Goal: Task Accomplishment & Management: Manage account settings

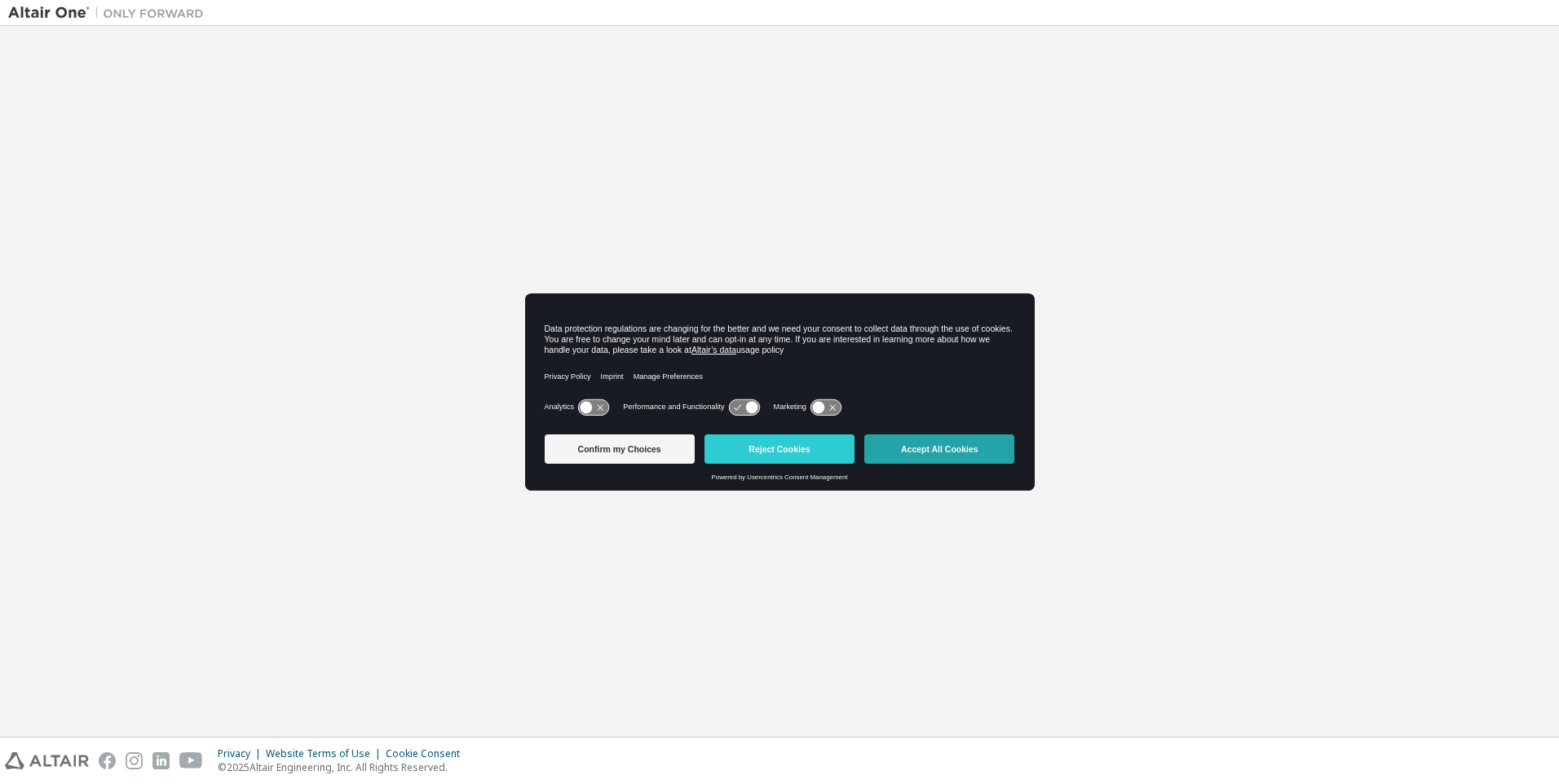
click at [940, 450] on button "Accept All Cookies" at bounding box center [939, 449] width 150 height 29
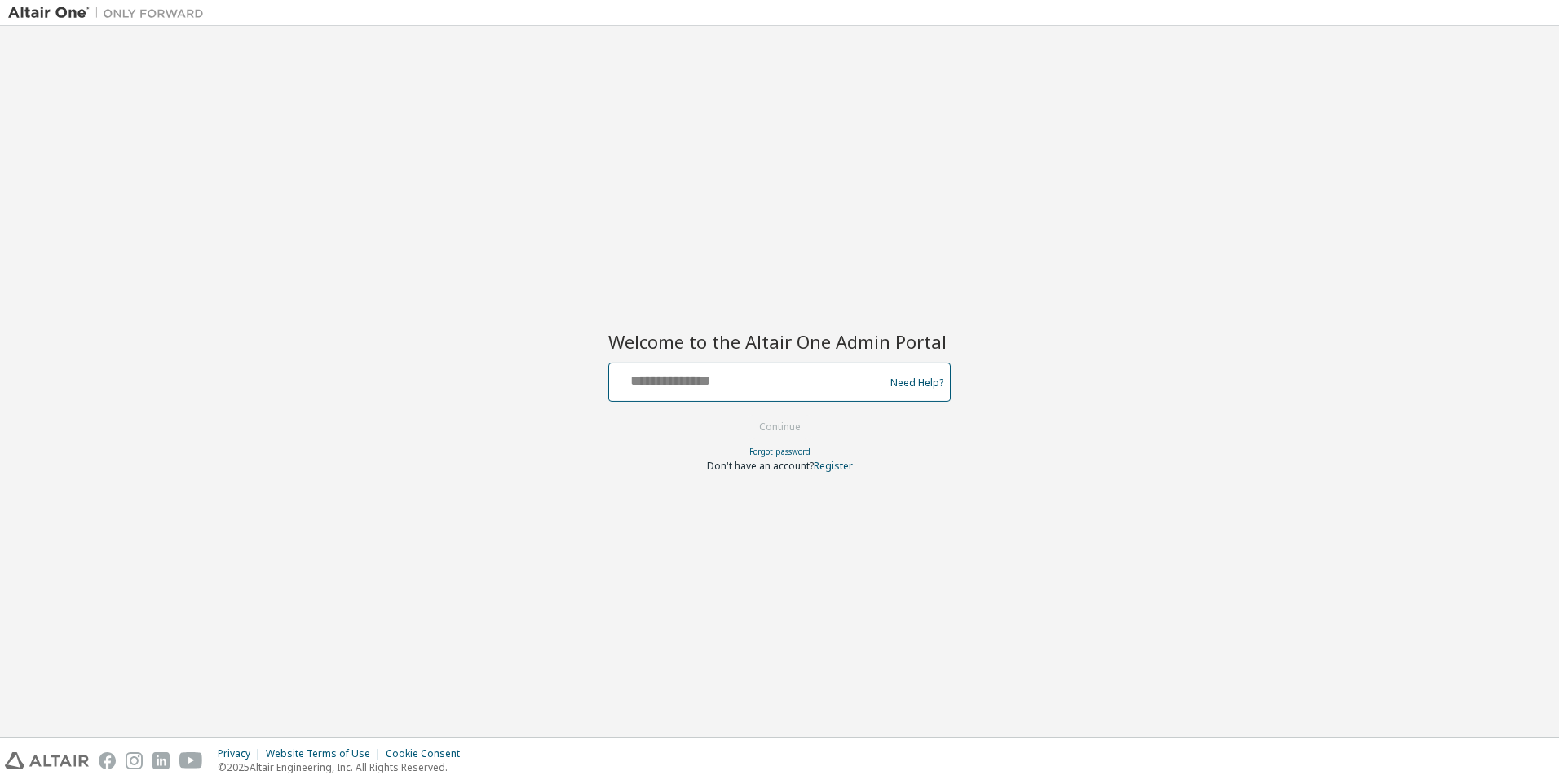
click at [749, 379] on input "text" at bounding box center [748, 378] width 267 height 23
type input "**********"
click at [780, 428] on button "Continue" at bounding box center [779, 427] width 76 height 24
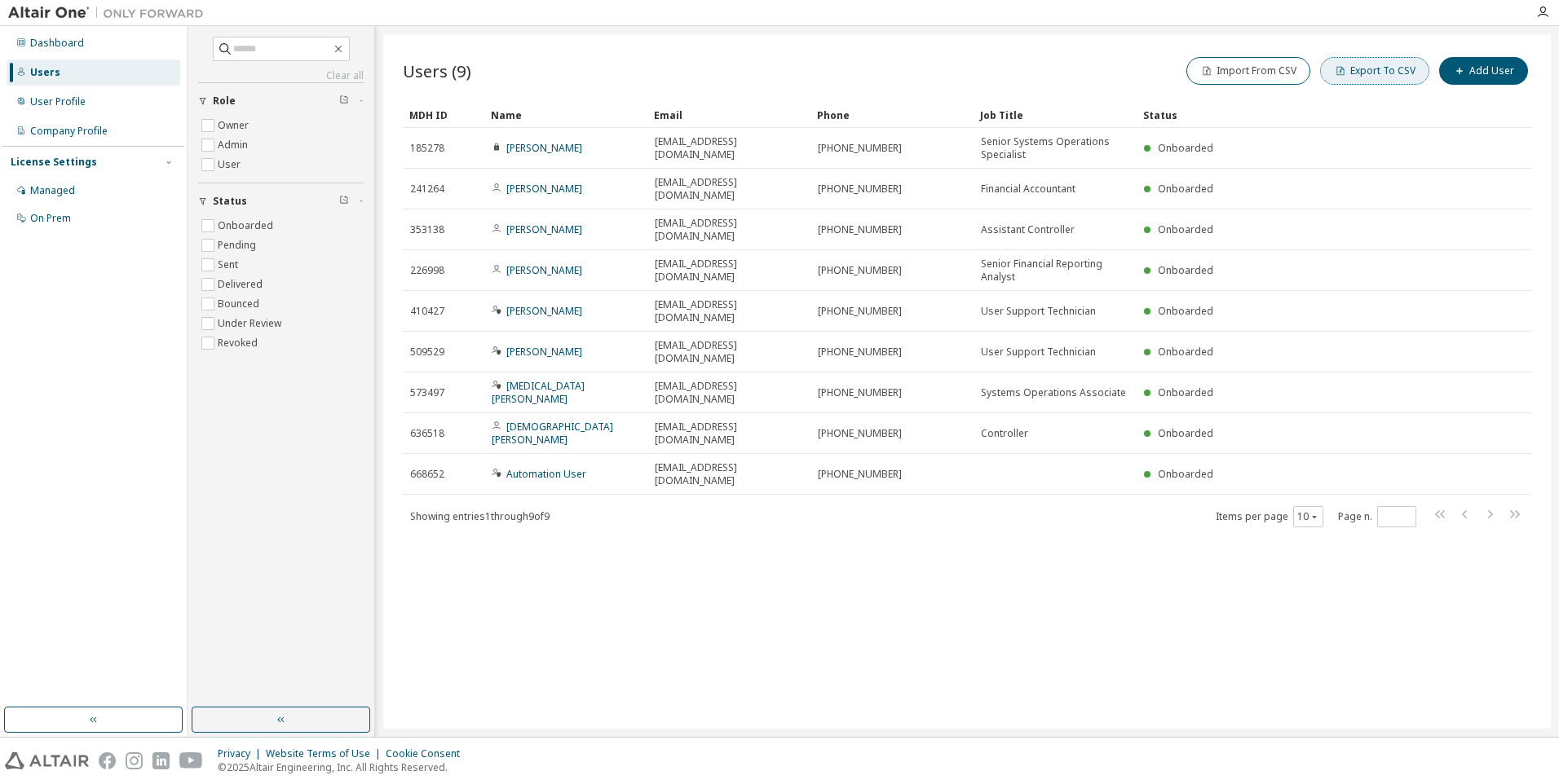
click at [1378, 71] on button "Export To CSV" at bounding box center [1374, 71] width 109 height 27
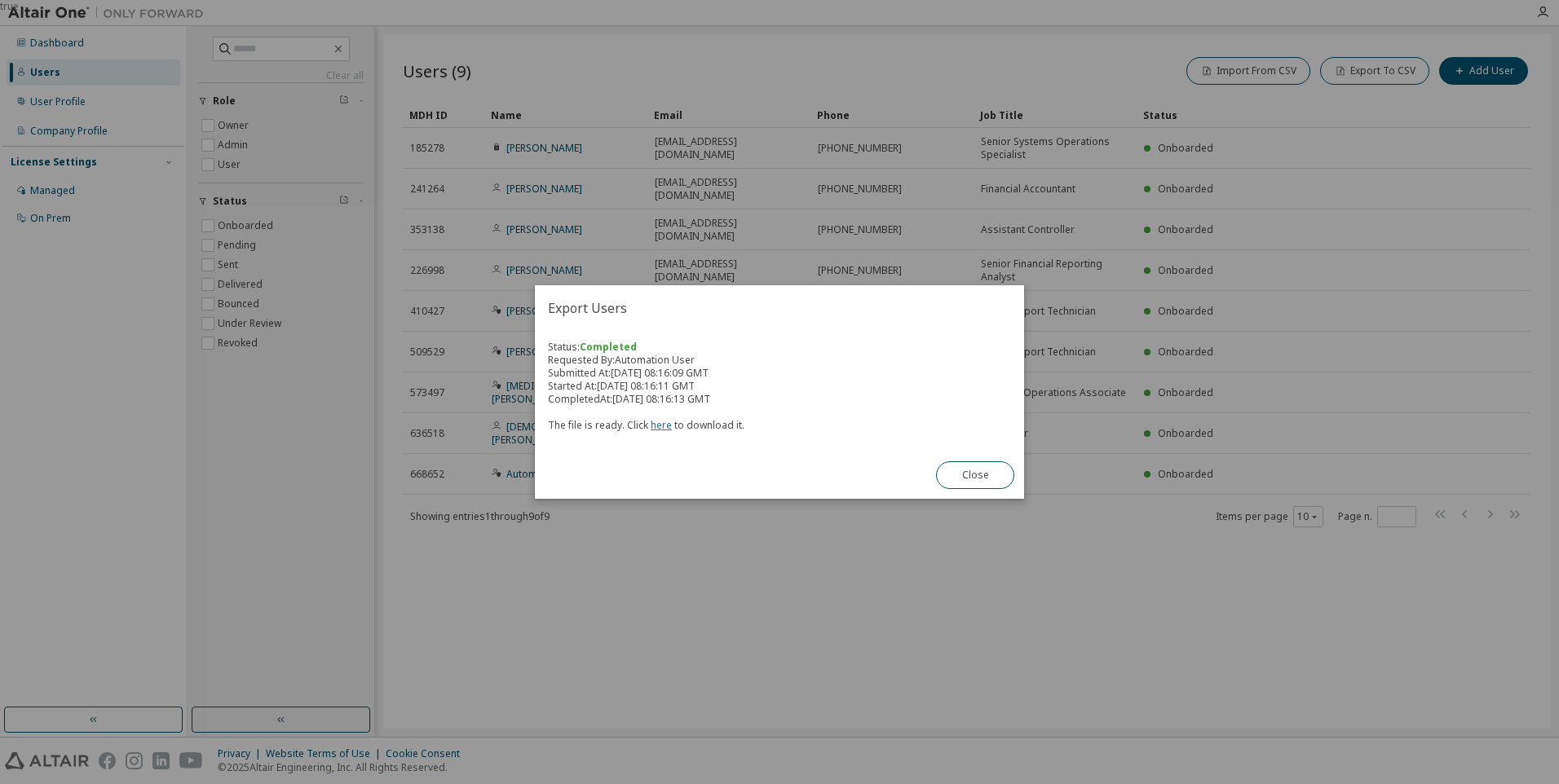
click at [658, 425] on link "here" at bounding box center [661, 425] width 21 height 14
click at [975, 476] on button "Close" at bounding box center [975, 475] width 78 height 27
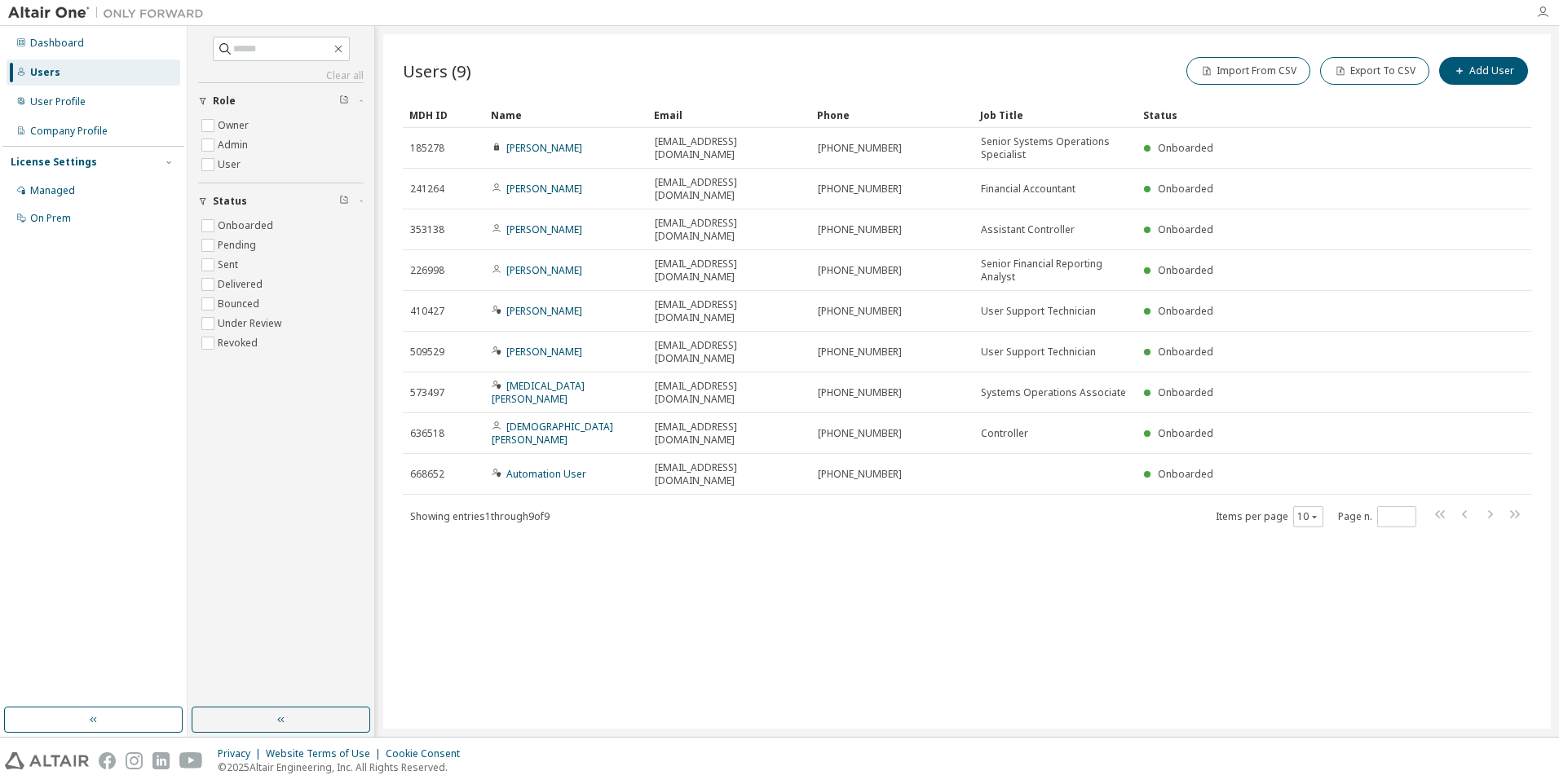
click at [1542, 12] on icon "button" at bounding box center [1542, 12] width 13 height 13
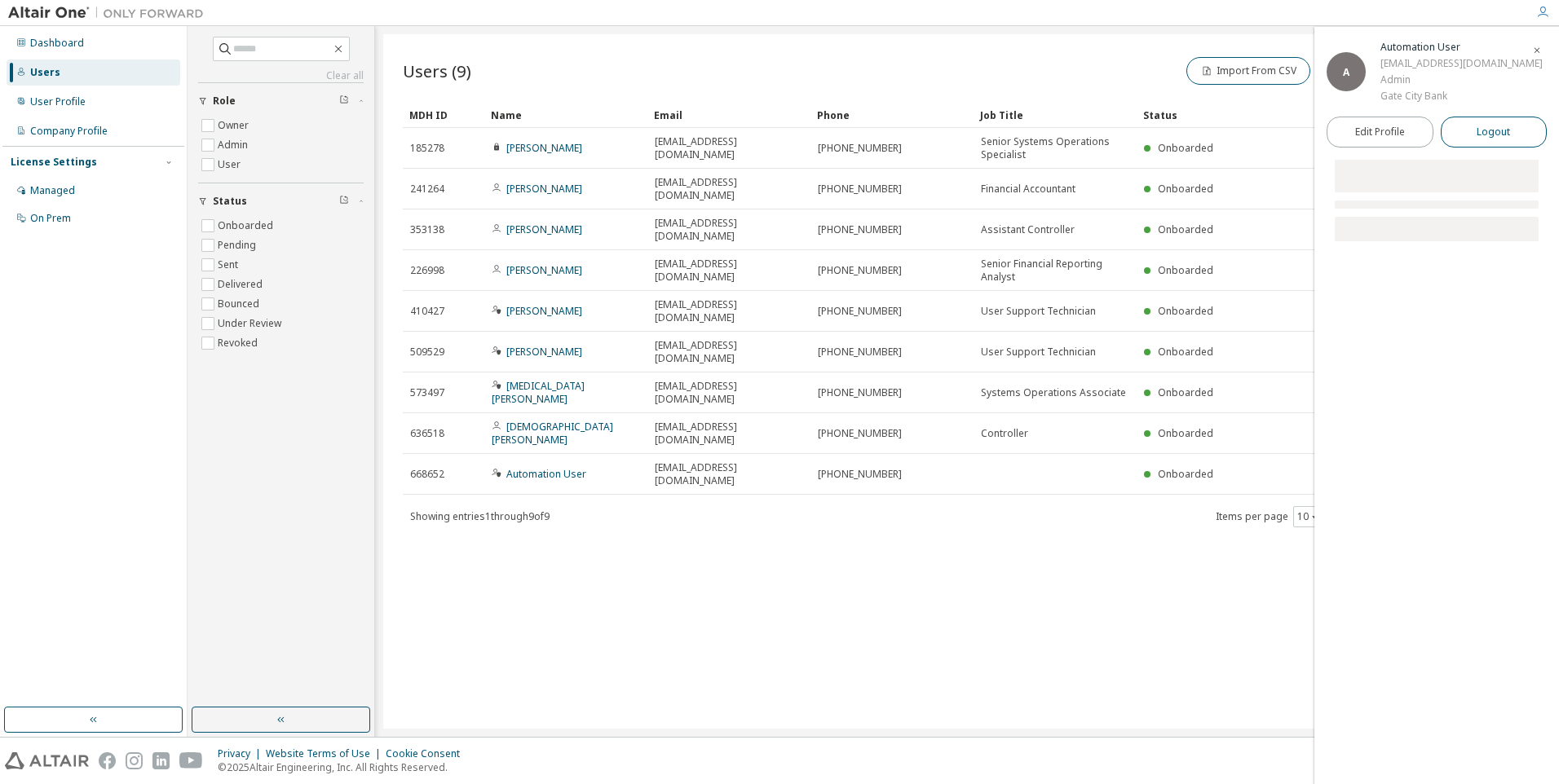
click at [1493, 141] on span "Logout" at bounding box center [1493, 132] width 33 height 17
